Goal: Task Accomplishment & Management: Manage account settings

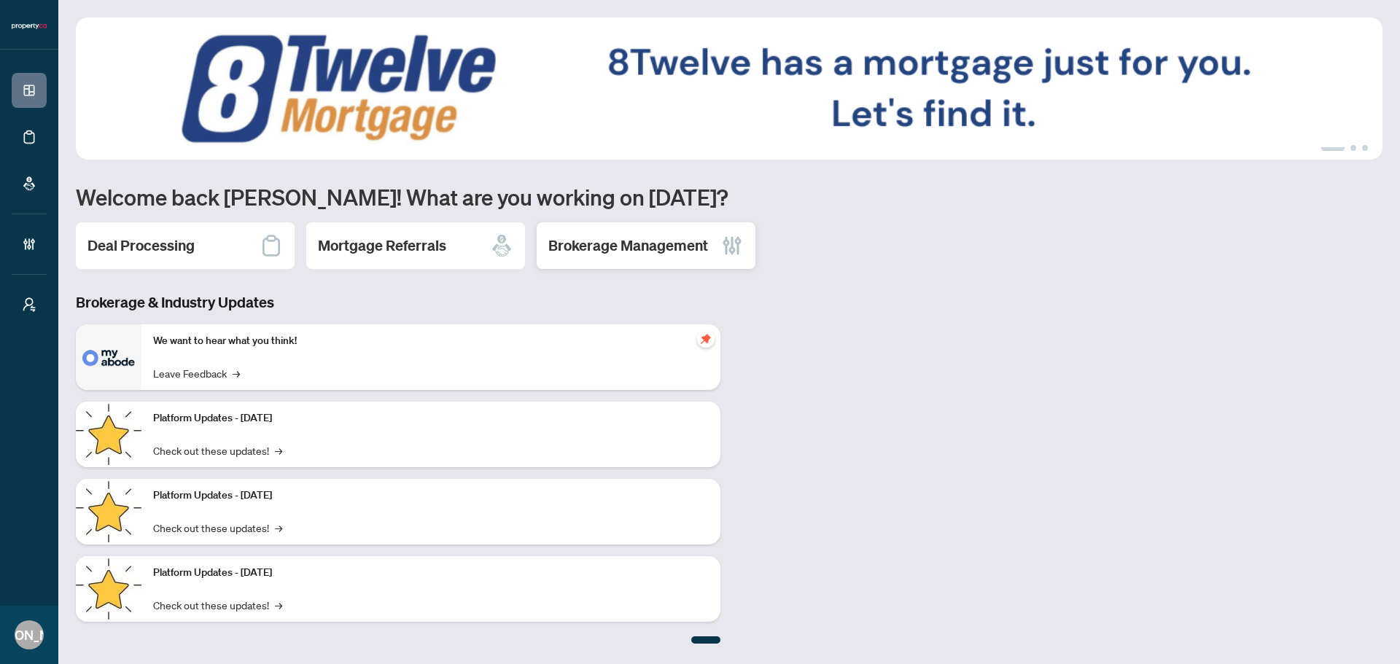
click at [661, 238] on h2 "Brokerage Management" at bounding box center [628, 245] width 160 height 20
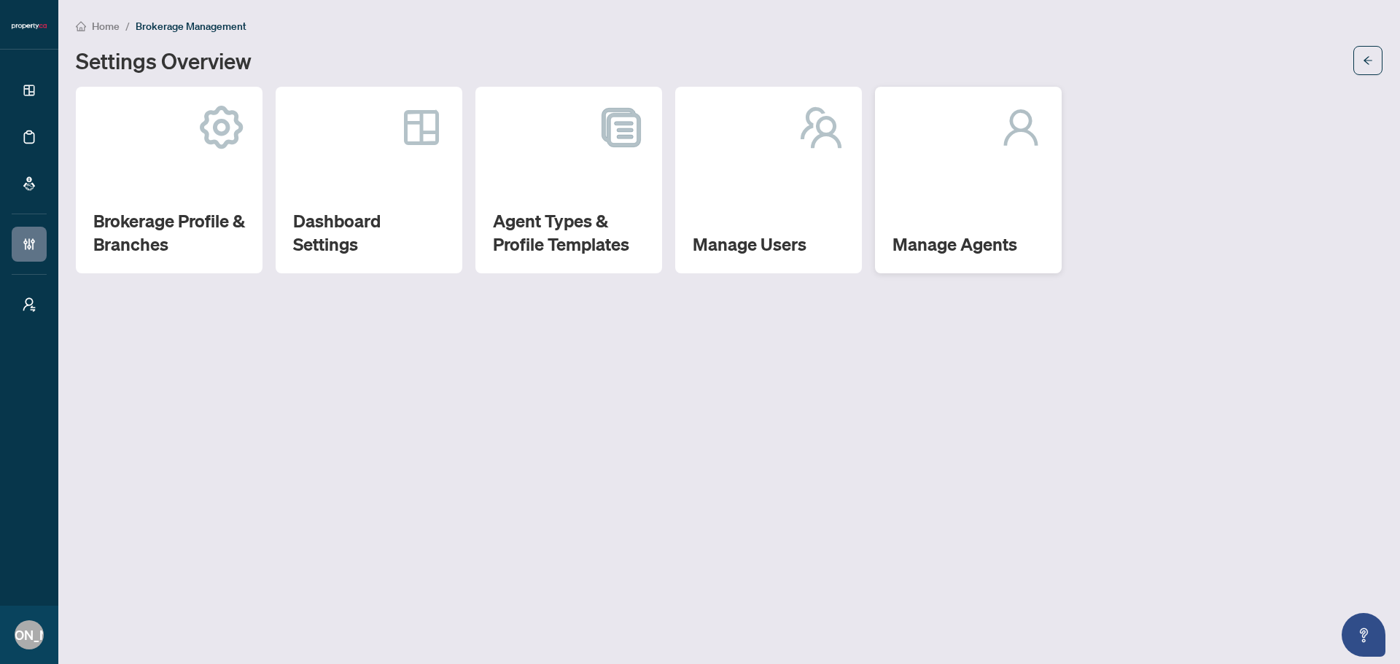
click at [911, 240] on h2 "Manage Agents" at bounding box center [968, 244] width 152 height 23
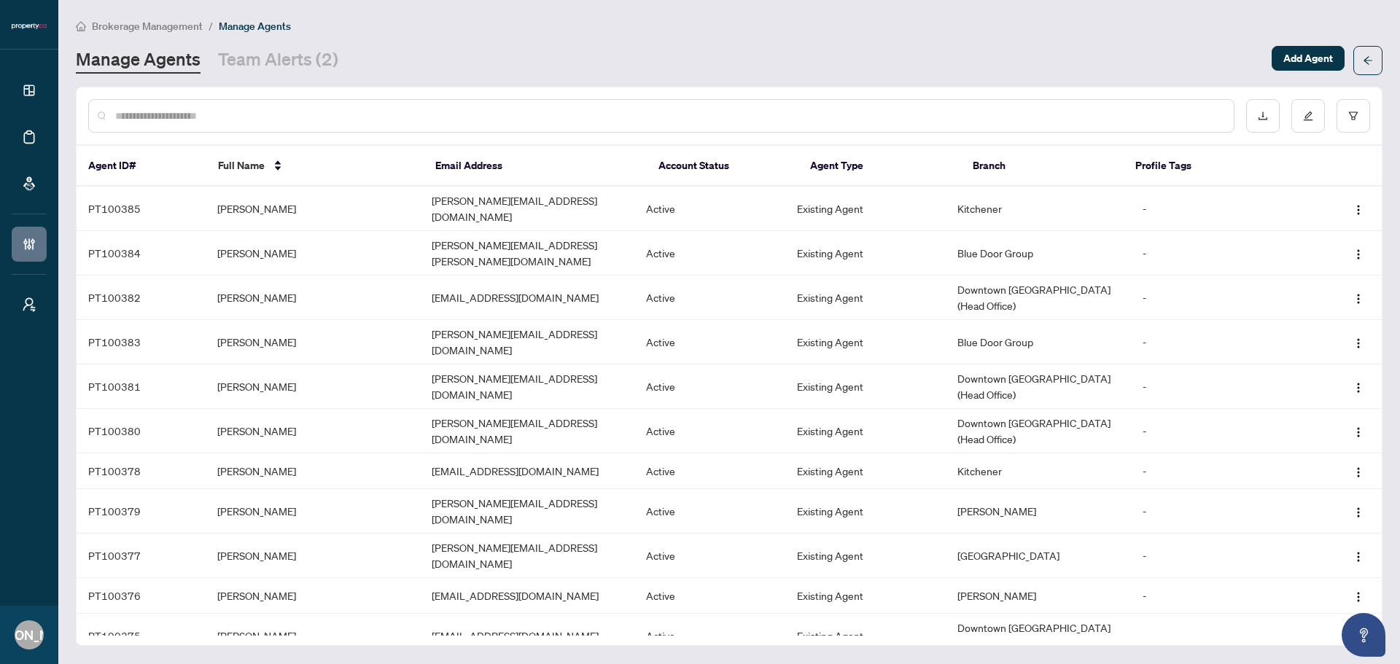
click at [330, 115] on input "text" at bounding box center [668, 116] width 1107 height 16
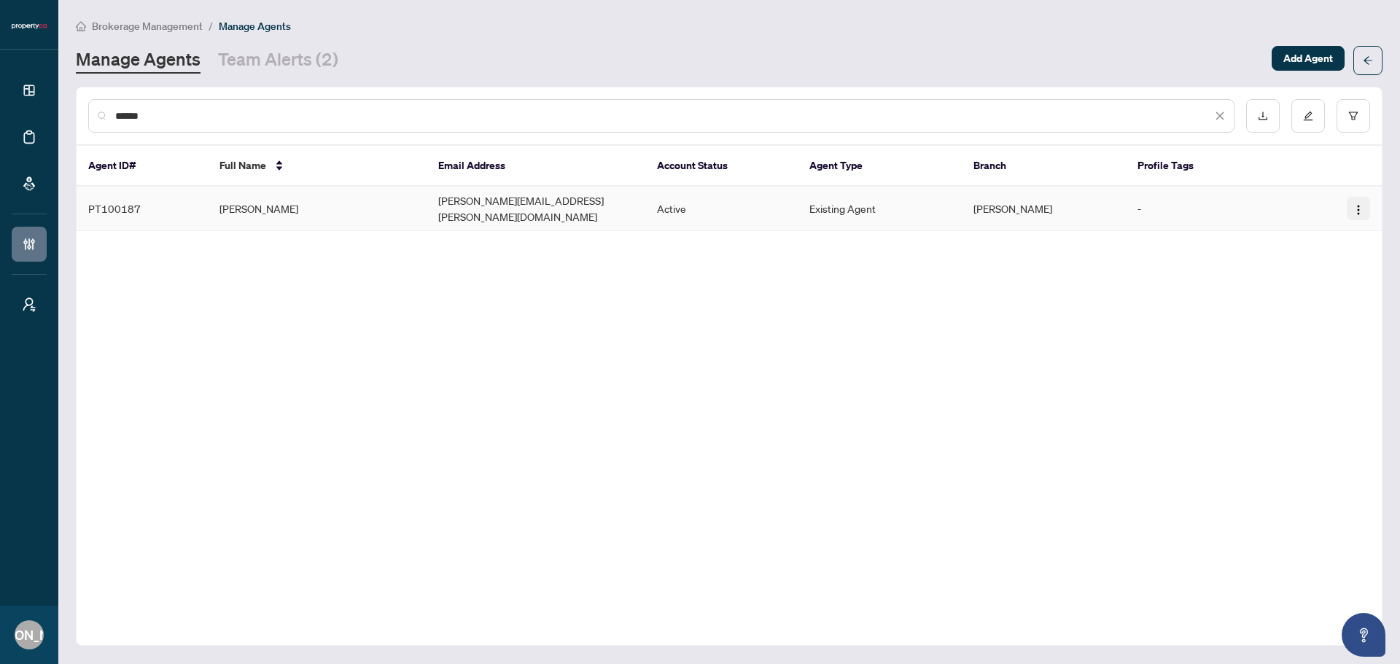
type input "******"
click at [1355, 208] on img "button" at bounding box center [1358, 210] width 12 height 12
click at [1330, 260] on span "Reset Password" at bounding box center [1318, 256] width 79 height 16
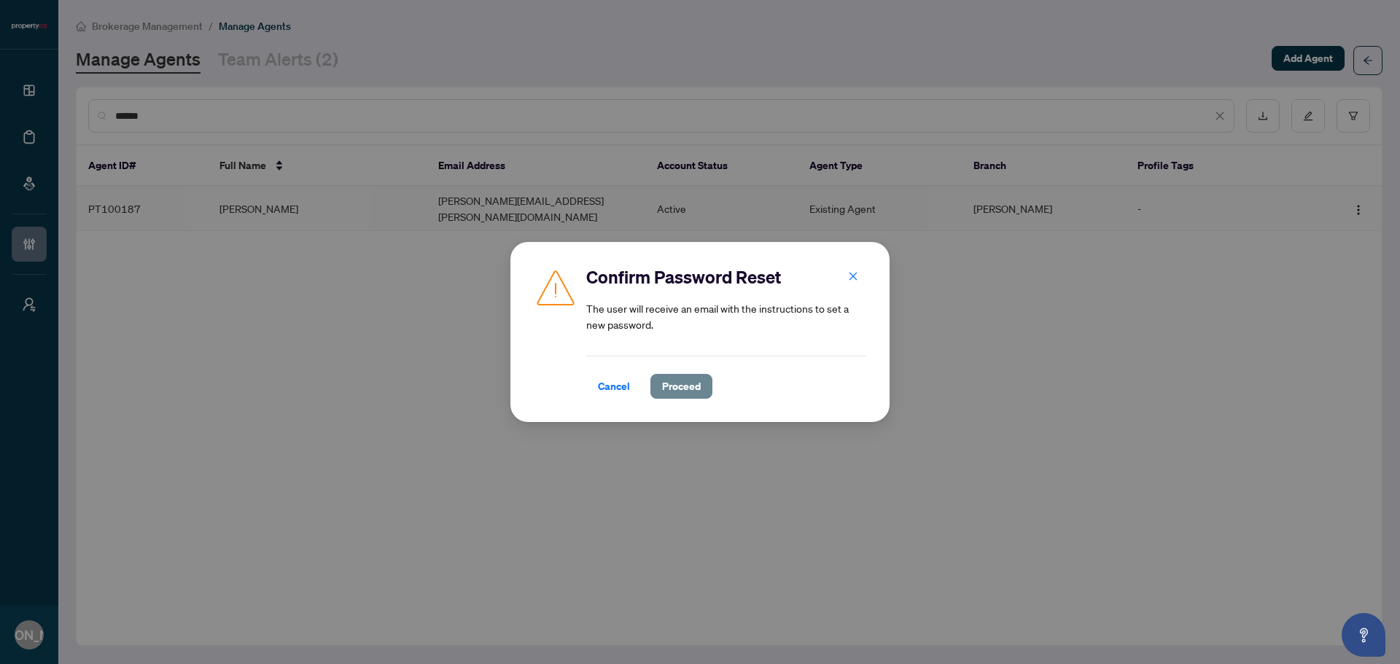
click at [684, 384] on span "Proceed" at bounding box center [681, 386] width 39 height 23
